Goal: Information Seeking & Learning: Stay updated

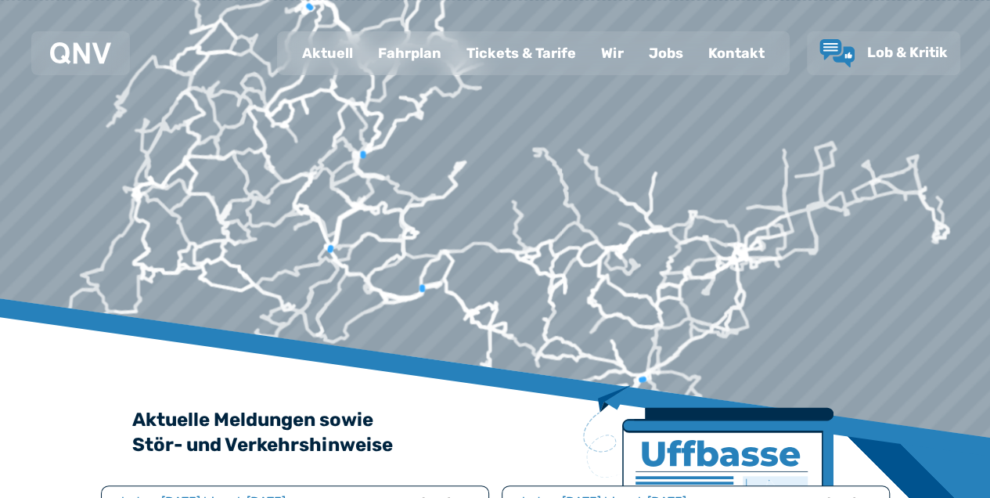
click at [405, 56] on div "Fahrplan" at bounding box center [409, 53] width 88 height 41
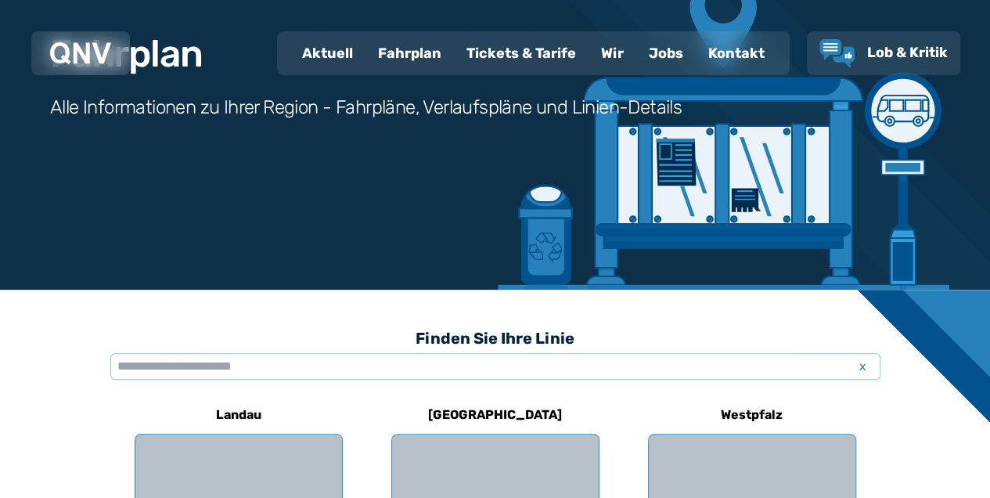
scroll to position [470, 0]
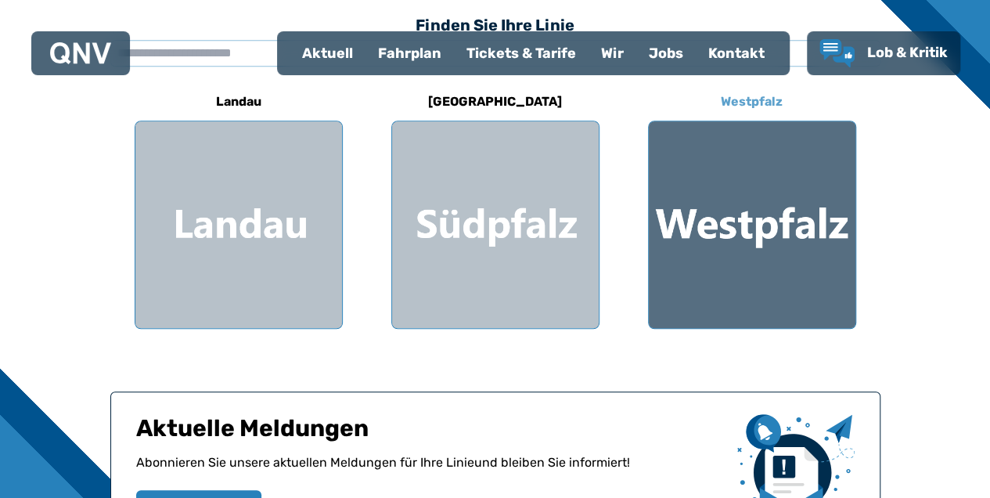
click at [788, 221] on div at bounding box center [752, 224] width 207 height 207
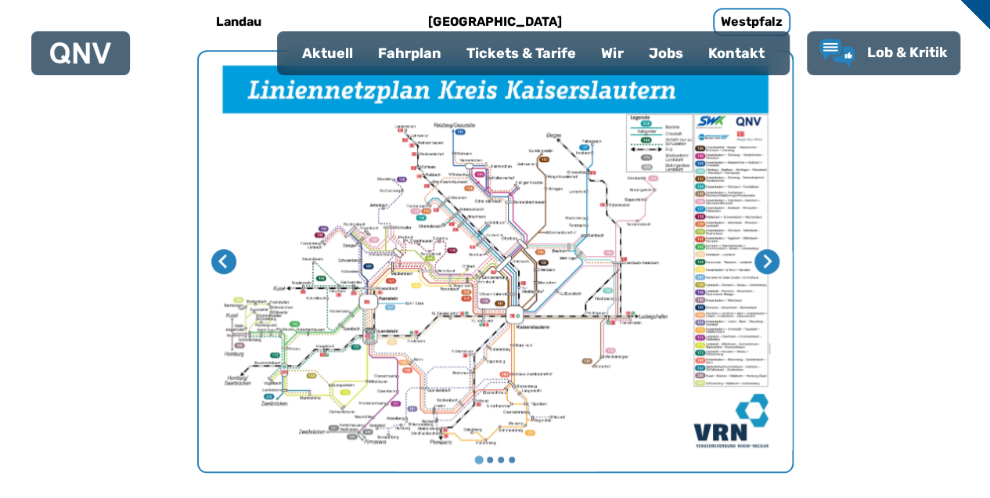
scroll to position [326, 0]
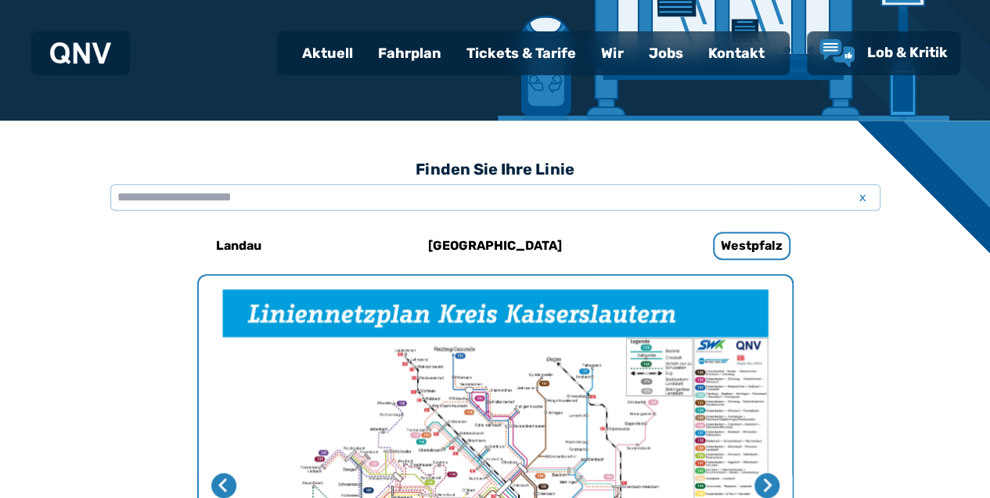
click at [329, 45] on div "Aktuell" at bounding box center [328, 53] width 76 height 41
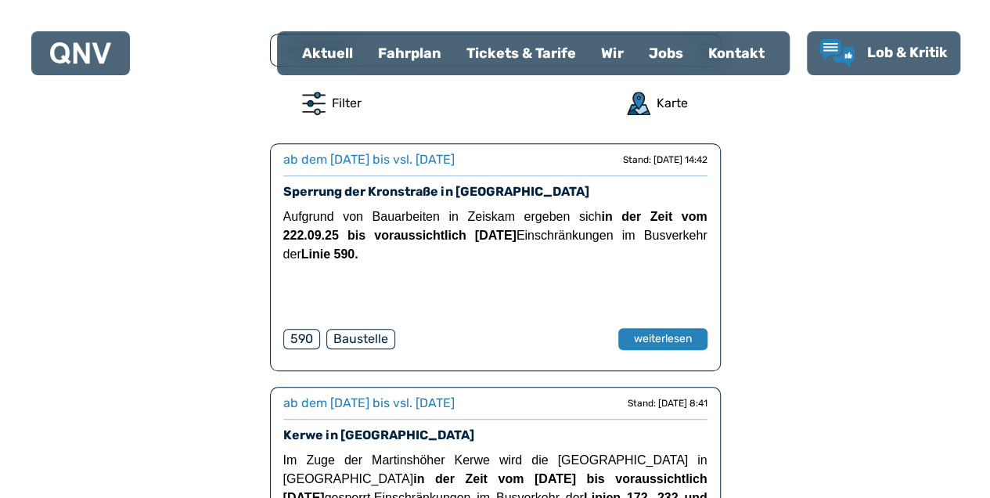
scroll to position [626, 0]
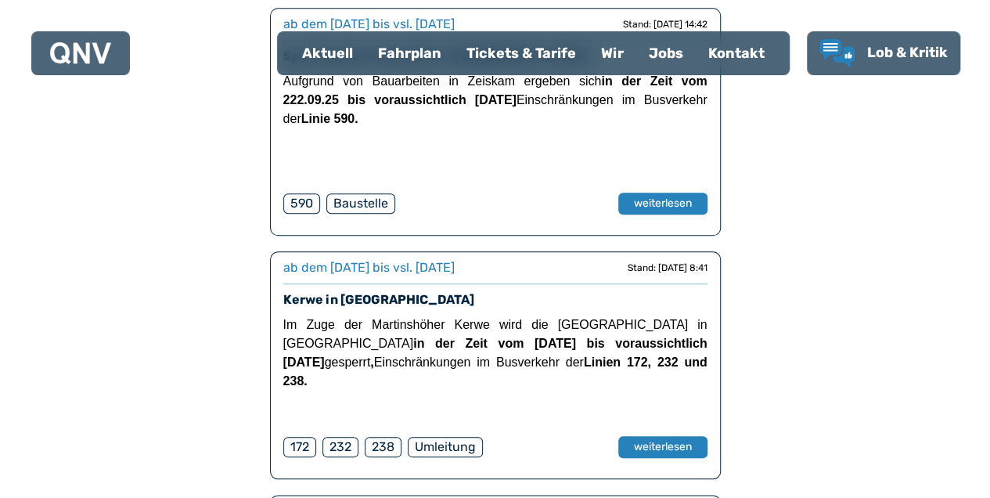
click at [453, 452] on div "Umleitung" at bounding box center [445, 447] width 75 height 20
click at [448, 445] on div "Umleitung" at bounding box center [445, 447] width 75 height 20
click at [661, 441] on button "weiterlesen" at bounding box center [662, 447] width 91 height 23
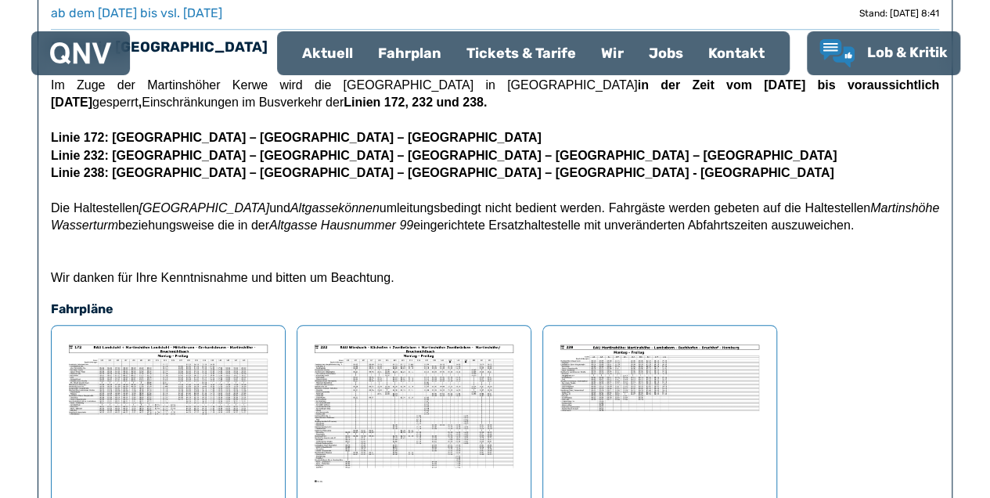
scroll to position [423, 0]
